Goal: Transaction & Acquisition: Purchase product/service

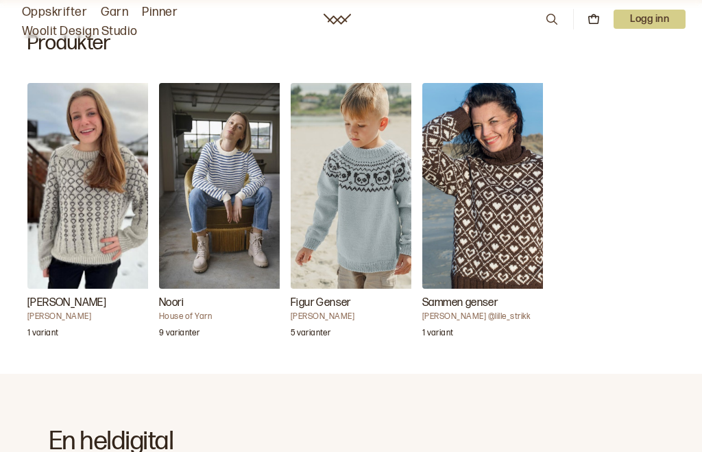
scroll to position [434, 0]
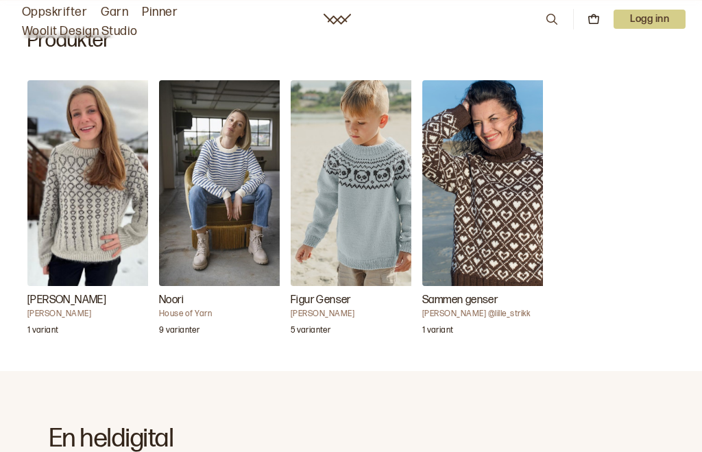
click at [238, 194] on img "Noori" at bounding box center [227, 183] width 137 height 206
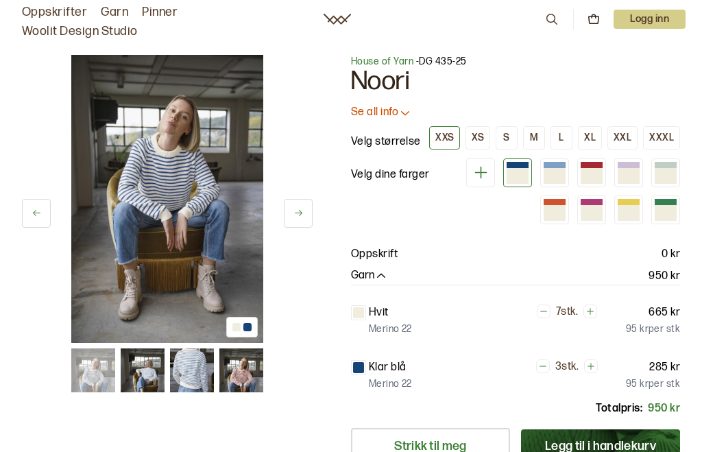
click at [246, 374] on img at bounding box center [241, 370] width 44 height 44
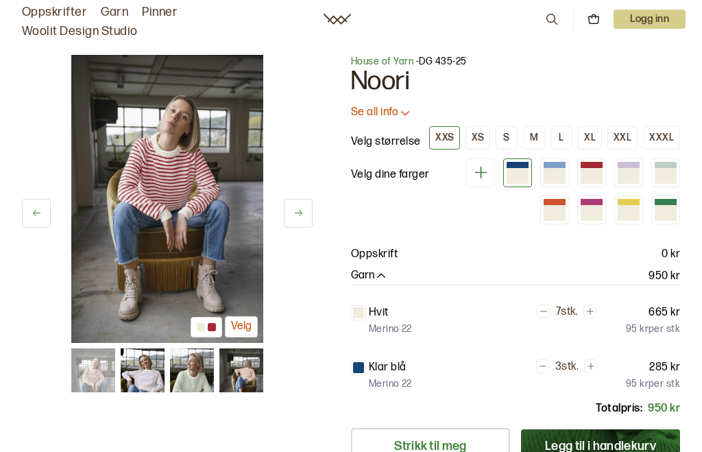
click at [203, 370] on img at bounding box center [192, 370] width 44 height 44
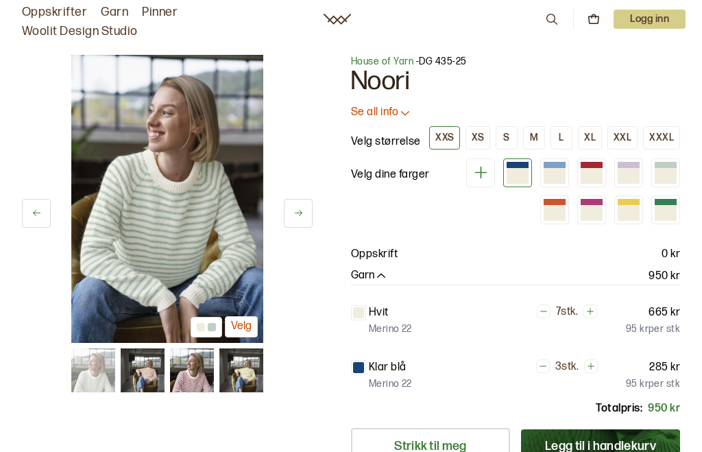
scroll to position [2, 0]
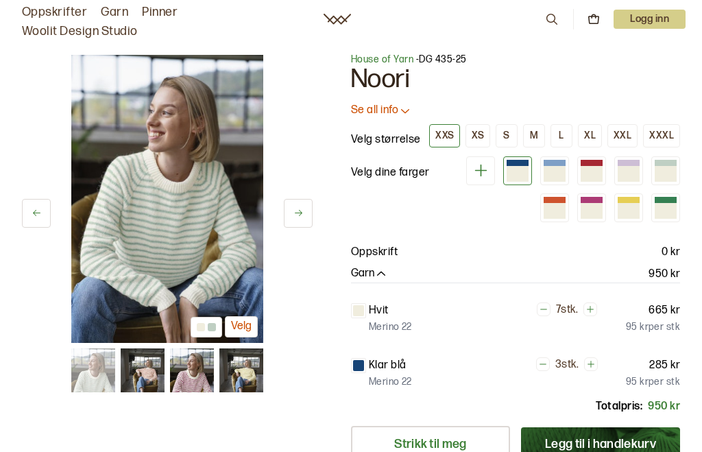
click at [155, 372] on img at bounding box center [143, 370] width 44 height 44
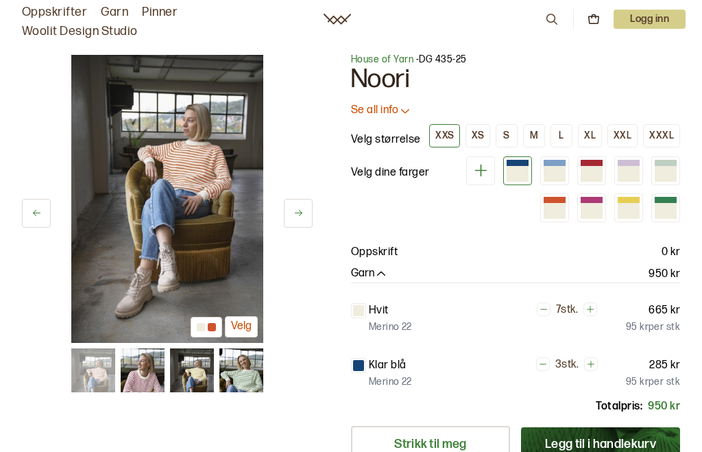
click at [108, 376] on img at bounding box center [93, 370] width 44 height 44
click at [677, 269] on p "950 kr" at bounding box center [665, 274] width 32 height 16
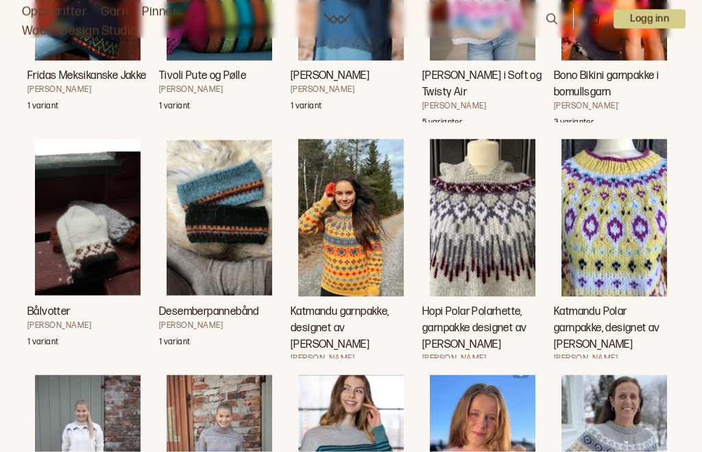
scroll to position [12862, 0]
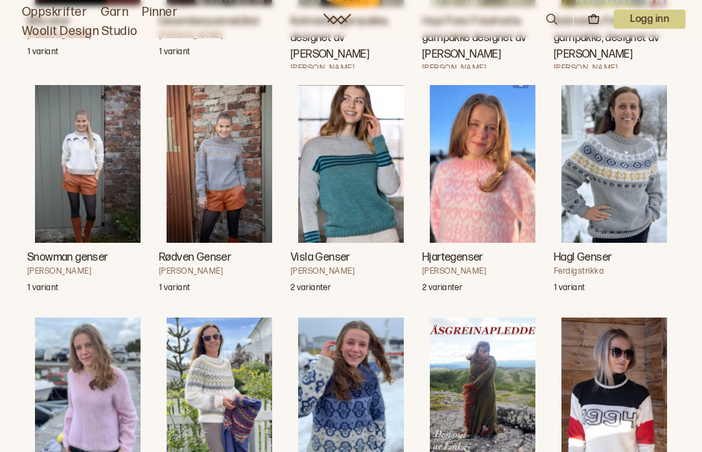
click at [640, 269] on h4 "Ferdigstrikka" at bounding box center [614, 271] width 121 height 11
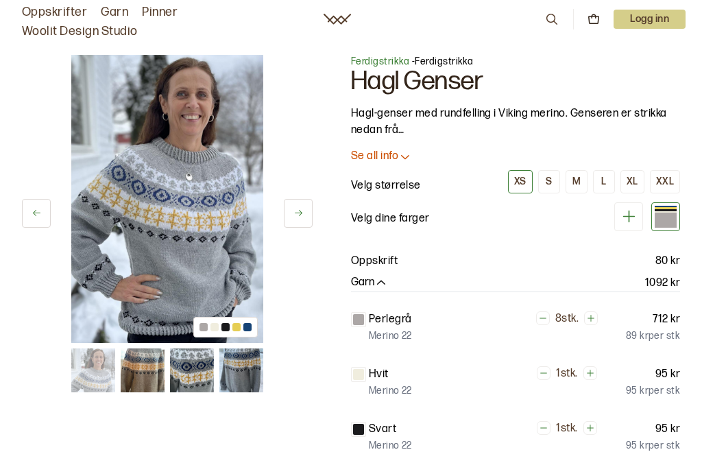
scroll to position [12908, 0]
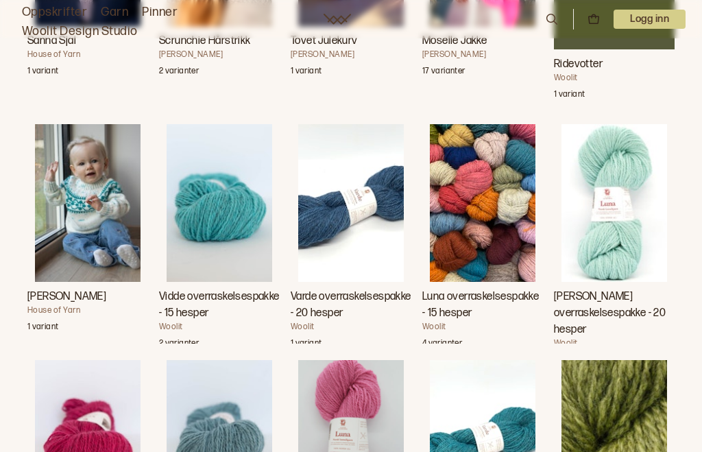
scroll to position [10929, 0]
